Goal: Task Accomplishment & Management: Use online tool/utility

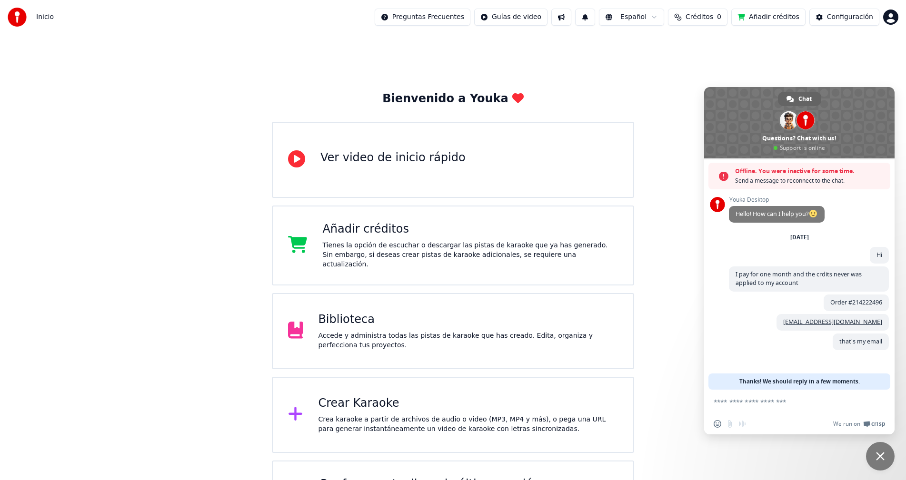
click at [768, 345] on div "that's my email 36 minutes ago" at bounding box center [809, 347] width 160 height 27
click at [780, 403] on textarea "Compose your message..." at bounding box center [790, 402] width 152 height 24
type textarea "***"
click at [880, 397] on span "Send" at bounding box center [878, 402] width 16 height 16
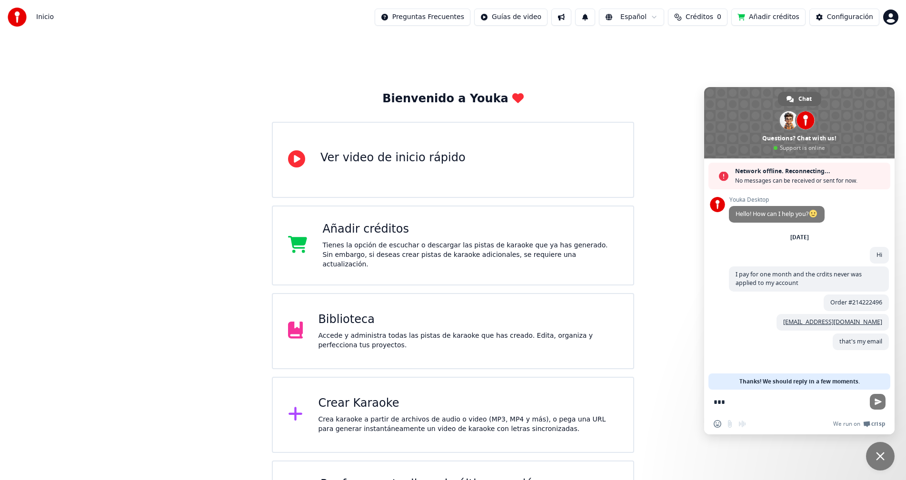
click at [706, 18] on span "Créditos" at bounding box center [700, 17] width 28 height 10
click at [688, 70] on button "Actualizar" at bounding box center [698, 71] width 57 height 17
click at [374, 68] on div "Bienvenido a Youka Ver video de inicio rápido Añadir créditos Tienes la opción …" at bounding box center [453, 287] width 906 height 507
